Goal: Navigation & Orientation: Go to known website

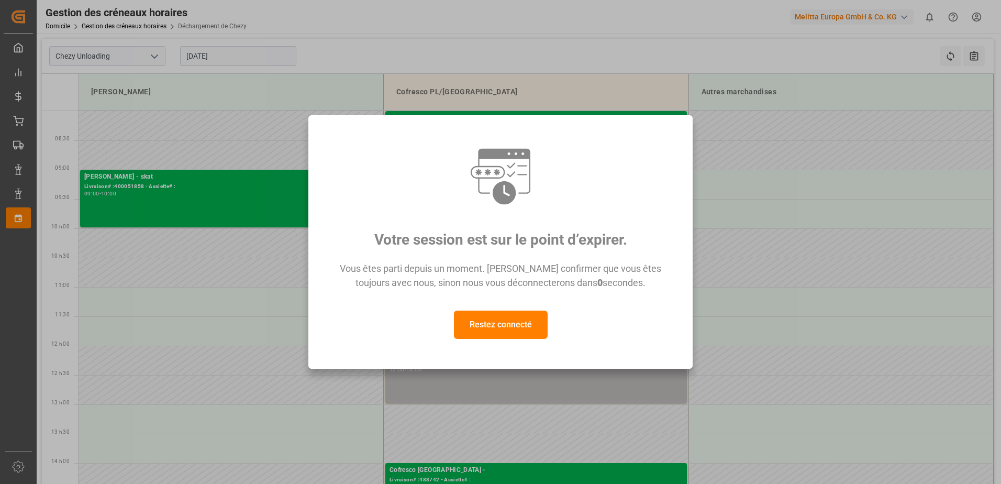
click at [511, 324] on button "Restez connecté" at bounding box center [501, 324] width 94 height 28
